Goal: Information Seeking & Learning: Learn about a topic

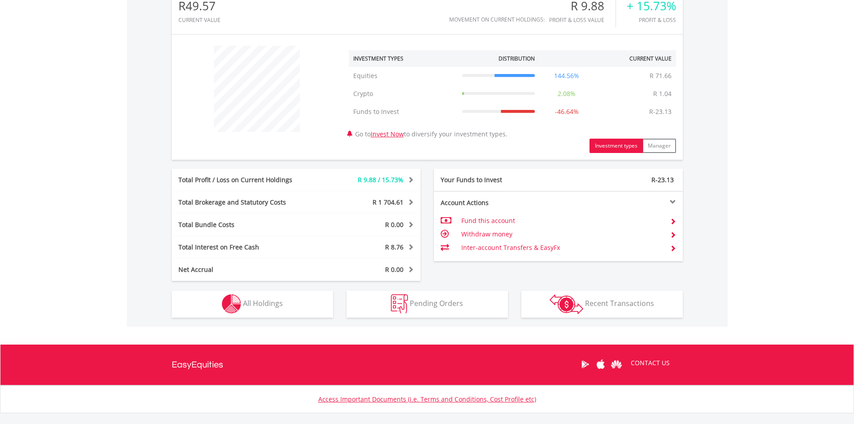
scroll to position [353, 0]
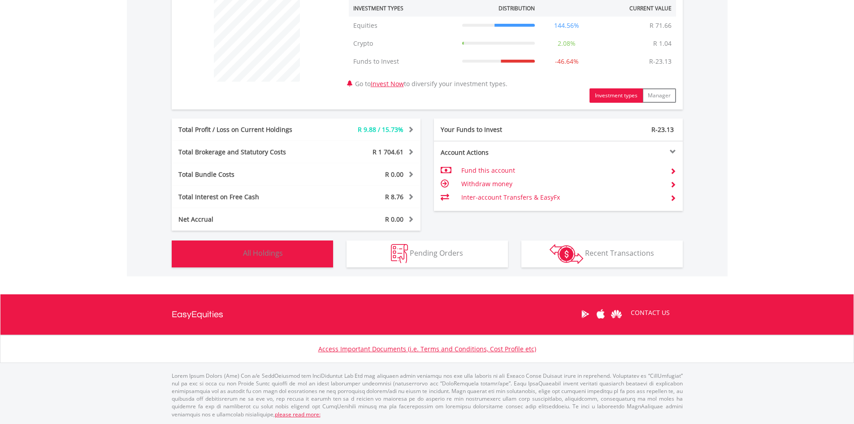
click at [271, 246] on button "Holdings All Holdings" at bounding box center [252, 253] width 161 height 27
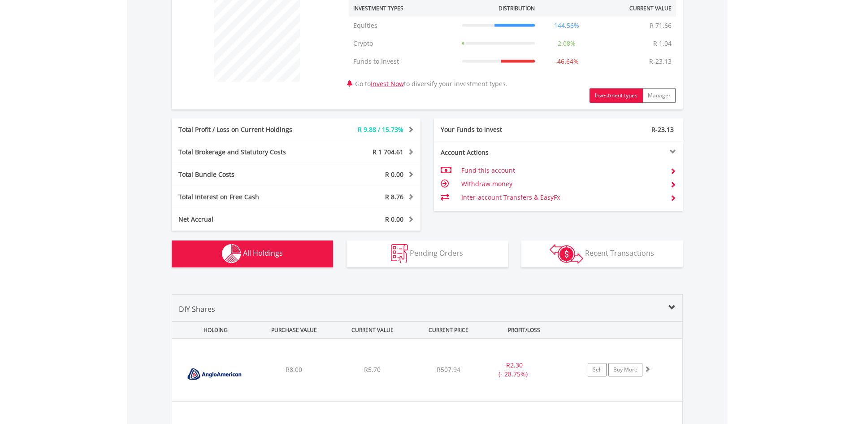
scroll to position [647, 0]
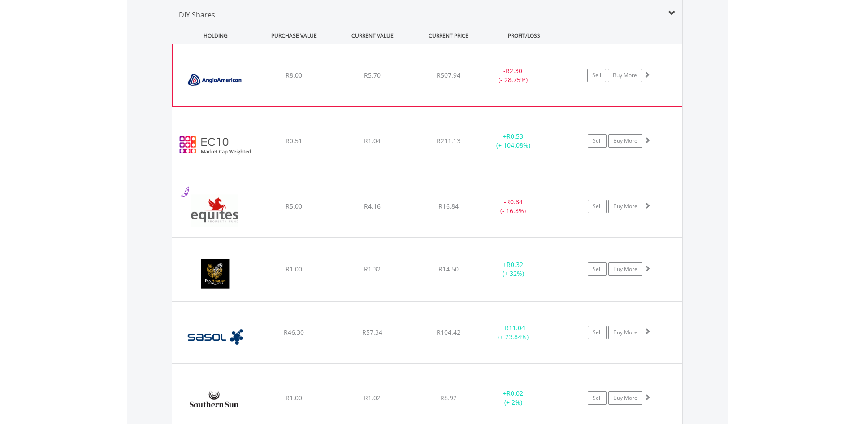
click at [237, 77] on img at bounding box center [215, 80] width 77 height 48
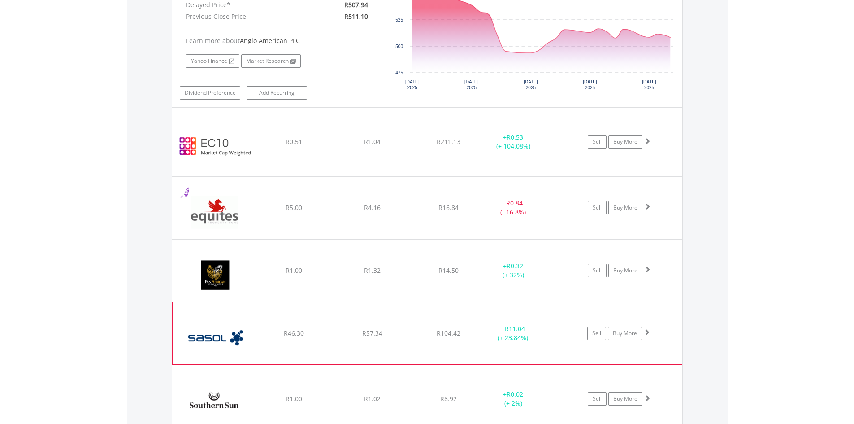
scroll to position [961, 0]
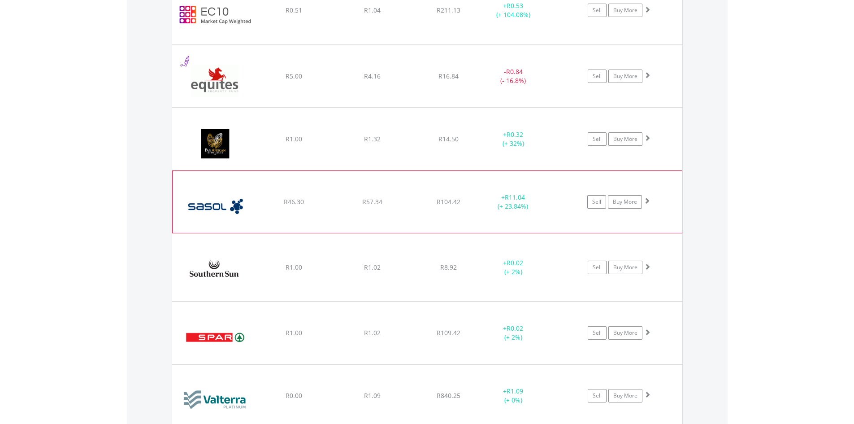
click at [236, 208] on img at bounding box center [215, 206] width 77 height 48
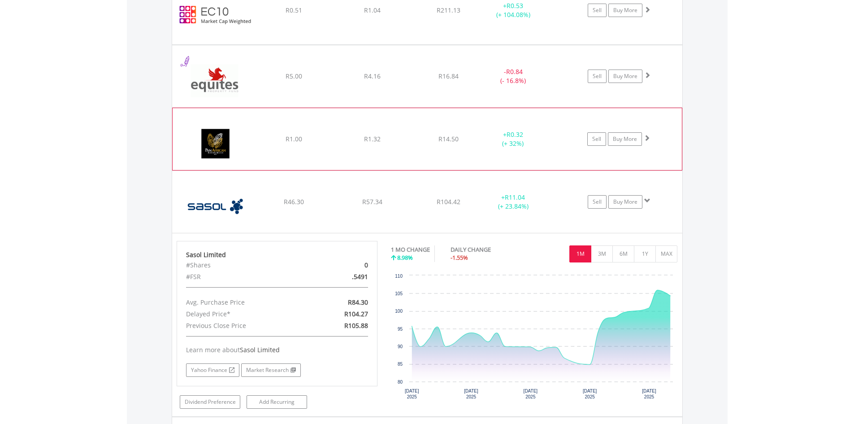
click at [229, 135] on img at bounding box center [215, 143] width 77 height 48
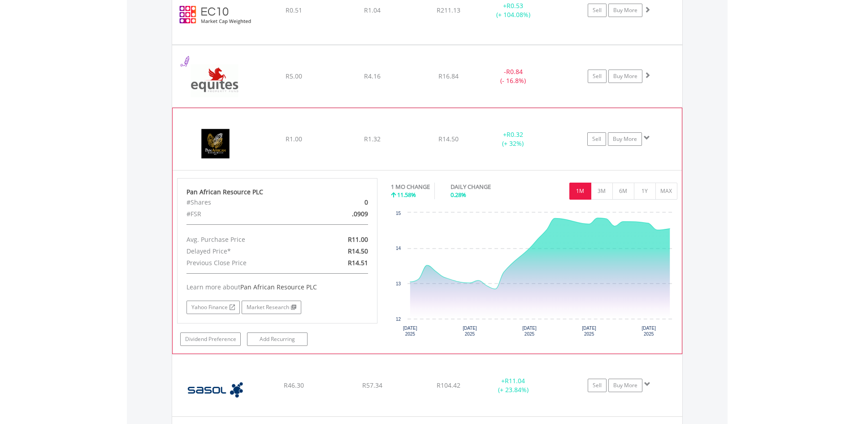
click at [229, 135] on img at bounding box center [215, 143] width 77 height 48
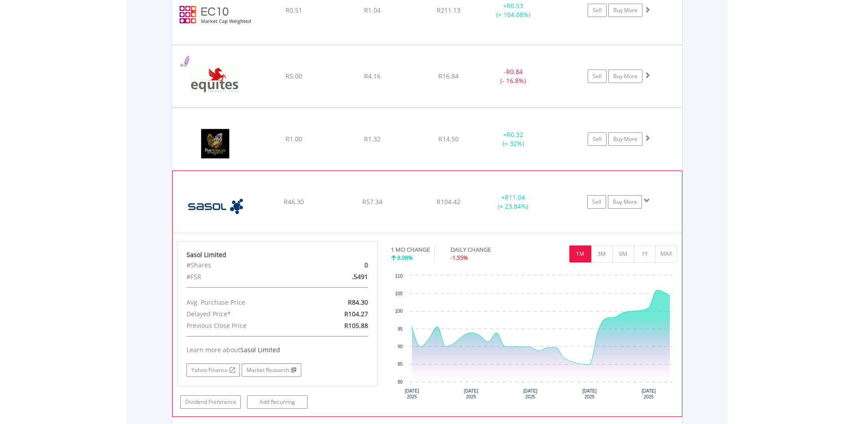
click at [235, 196] on img at bounding box center [215, 206] width 77 height 48
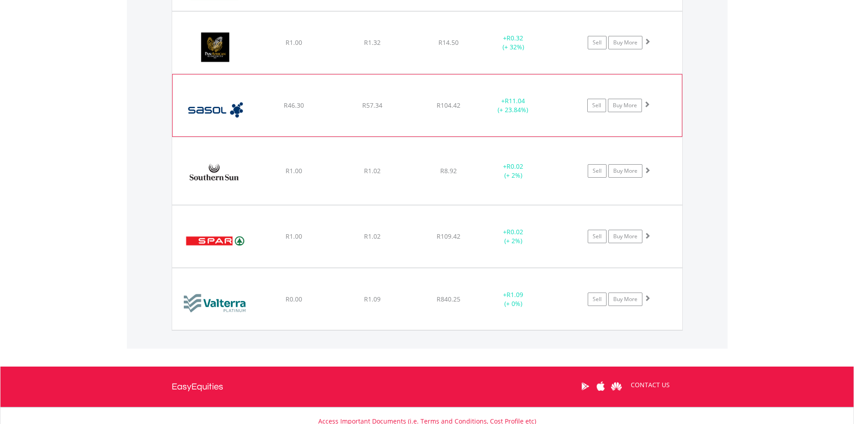
scroll to position [1095, 0]
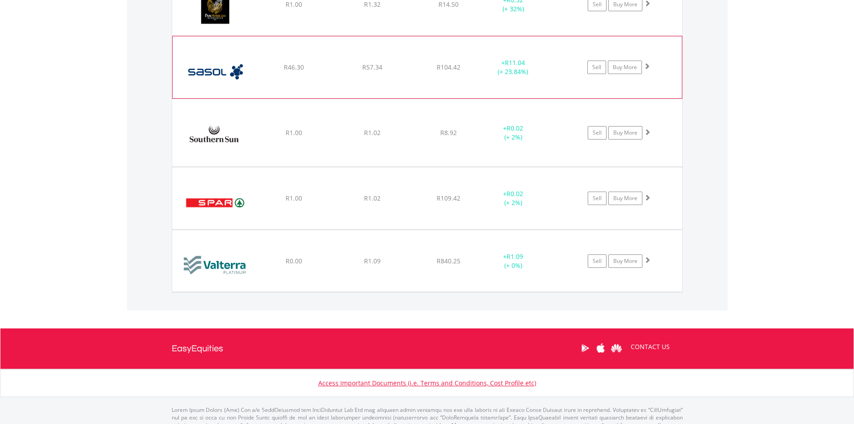
click at [235, 196] on img at bounding box center [215, 202] width 77 height 48
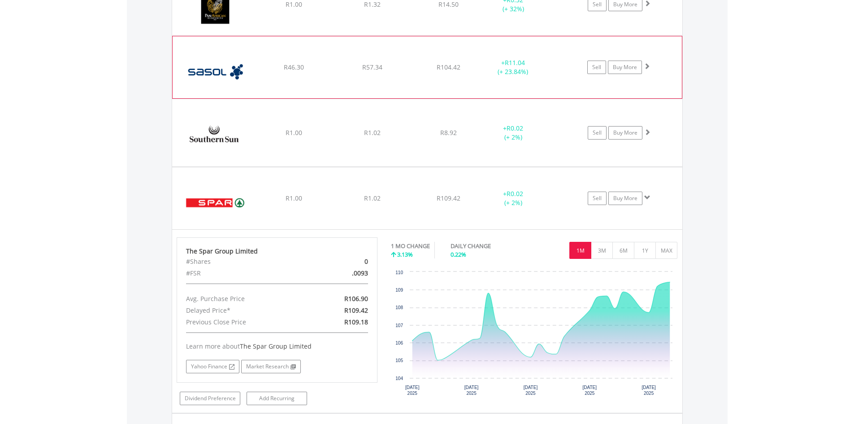
click at [235, 196] on img at bounding box center [215, 202] width 77 height 48
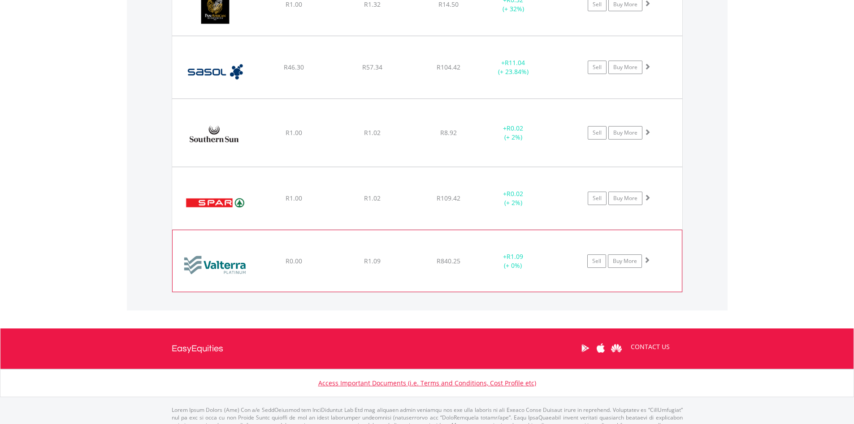
click at [234, 266] on img at bounding box center [215, 265] width 77 height 48
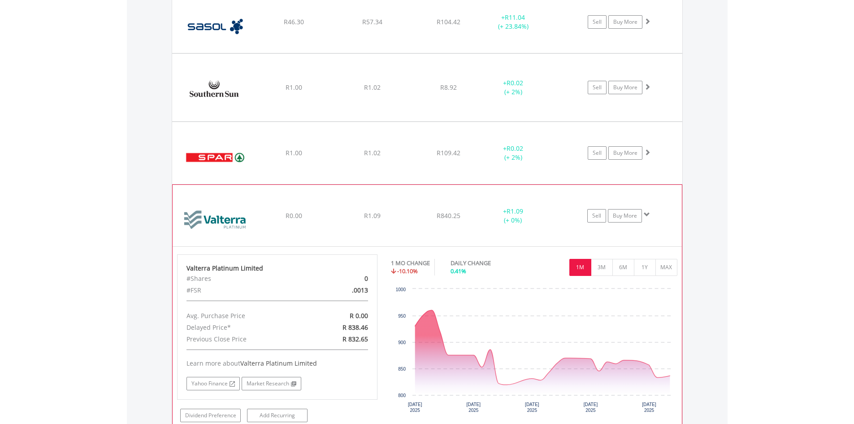
scroll to position [1229, 0]
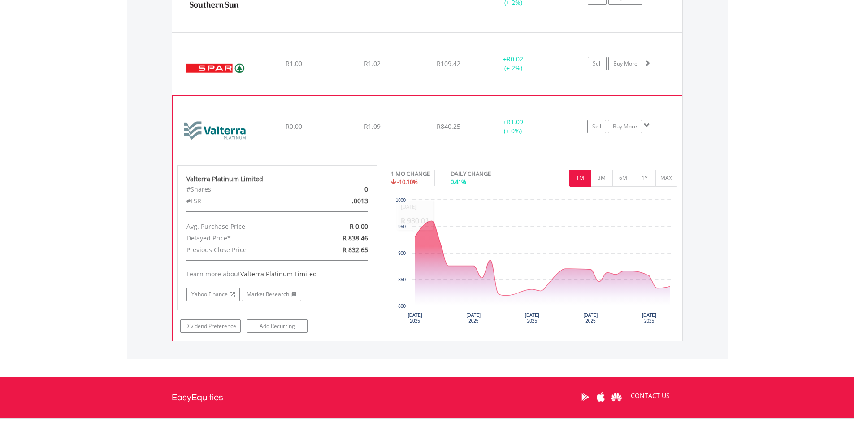
click at [214, 134] on img at bounding box center [215, 131] width 77 height 48
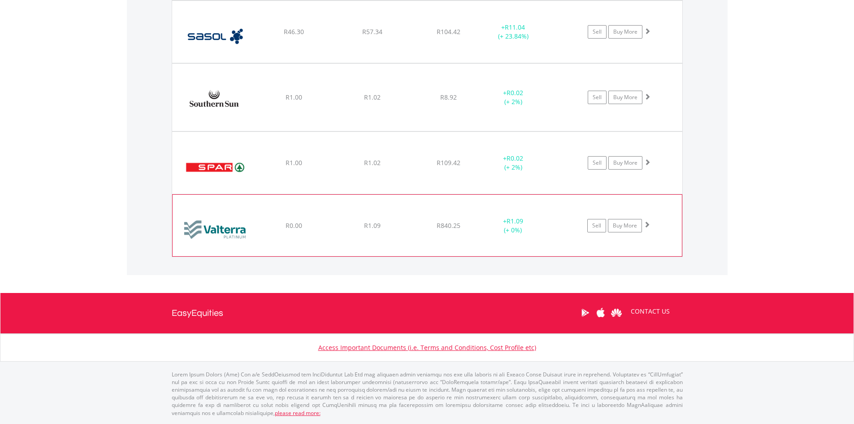
scroll to position [1129, 0]
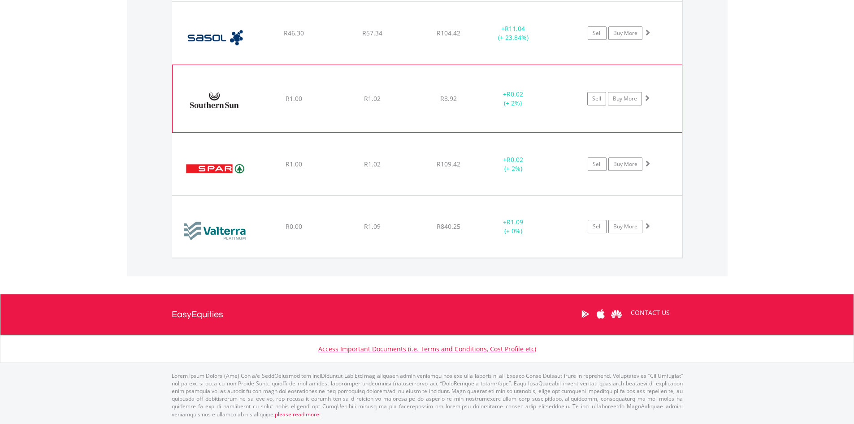
click at [217, 111] on img at bounding box center [215, 103] width 77 height 54
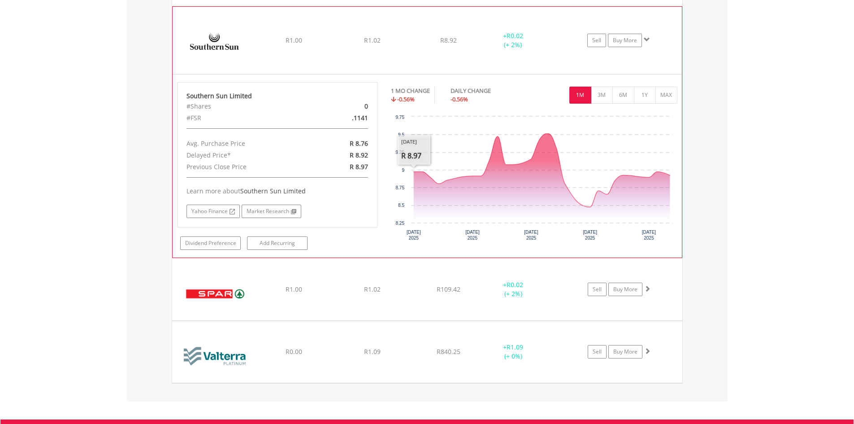
scroll to position [1050, 0]
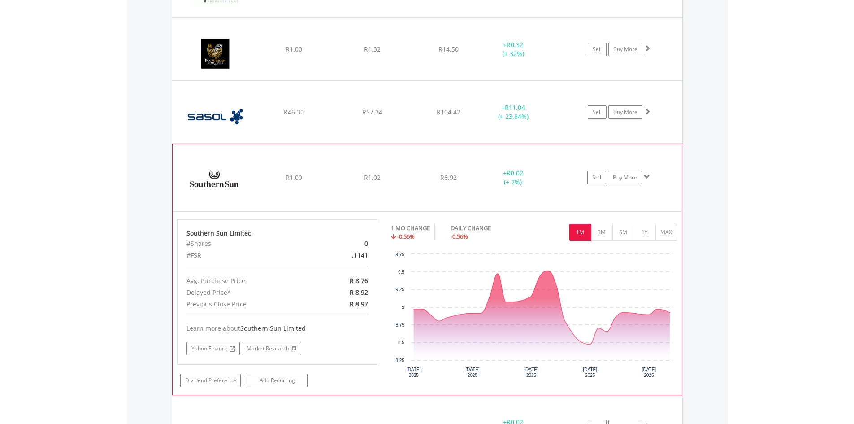
click at [239, 162] on img at bounding box center [215, 182] width 77 height 54
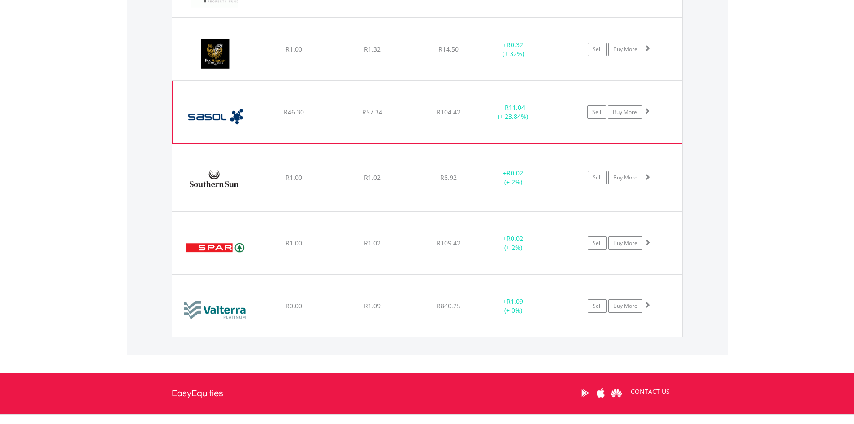
scroll to position [871, 0]
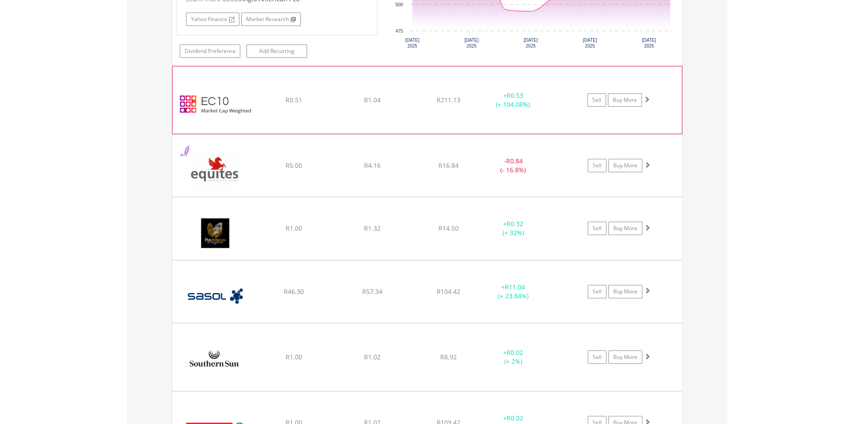
click at [226, 108] on img at bounding box center [215, 105] width 77 height 54
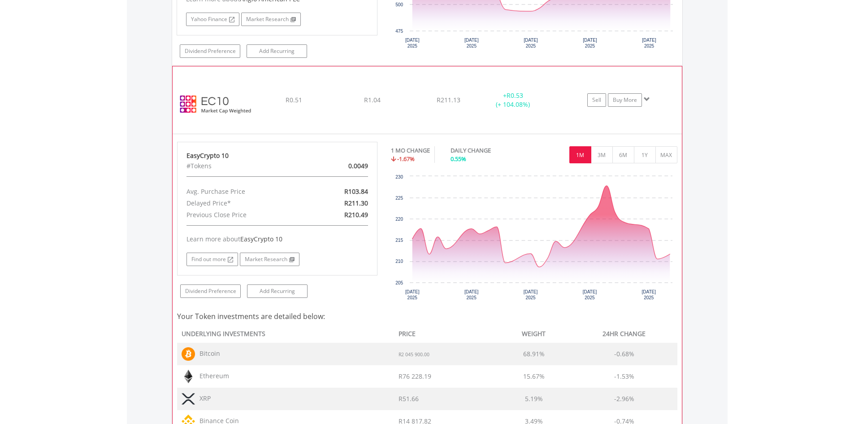
click at [228, 107] on img at bounding box center [215, 105] width 77 height 54
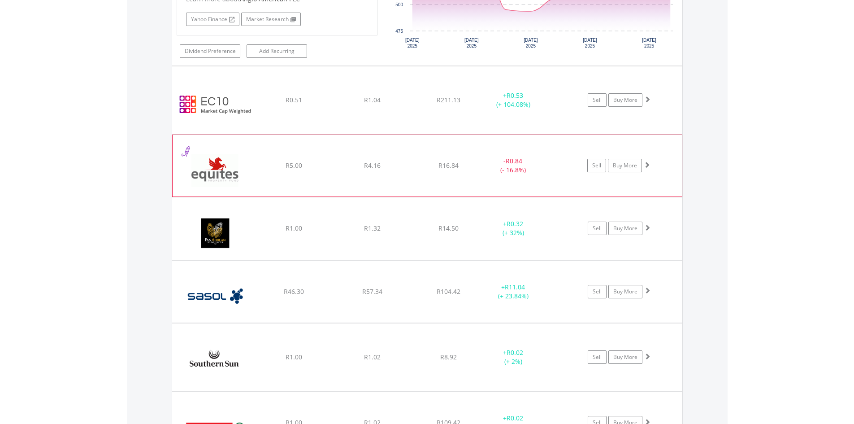
click at [227, 171] on img at bounding box center [215, 170] width 77 height 48
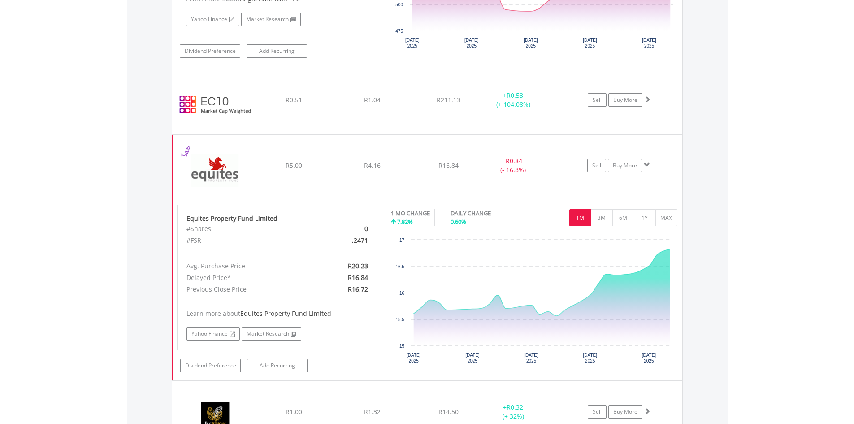
click at [227, 171] on img at bounding box center [215, 170] width 77 height 48
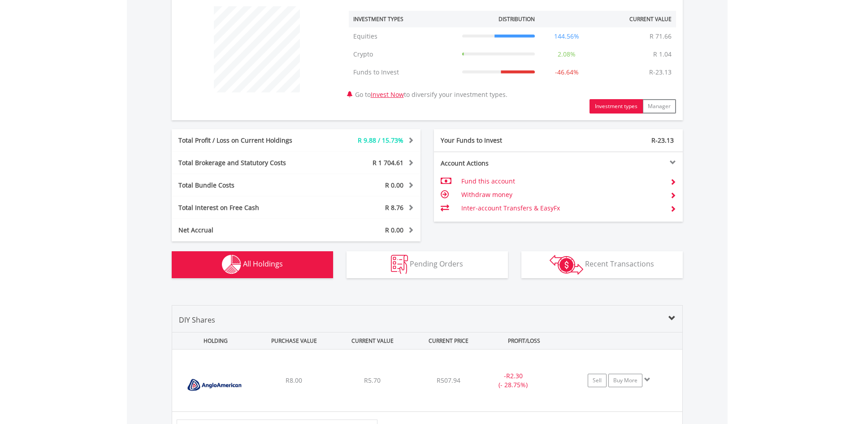
scroll to position [333, 0]
